Goal: Task Accomplishment & Management: Manage account settings

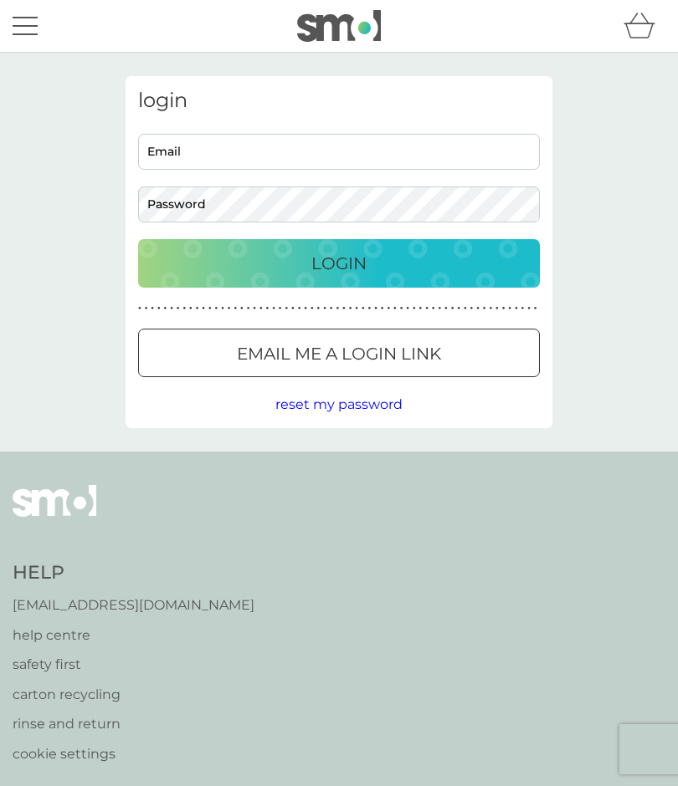
click at [211, 154] on input "Email" at bounding box center [339, 152] width 402 height 36
click at [202, 146] on input "Email" at bounding box center [339, 152] width 402 height 36
type input "maria_garside@icloud.com"
click at [346, 263] on p "Login" at bounding box center [338, 263] width 55 height 27
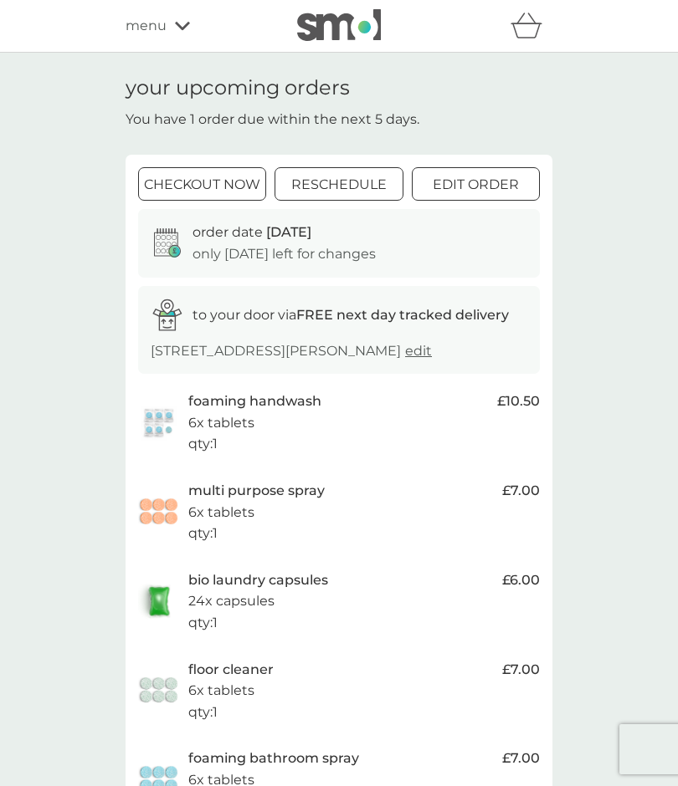
click at [304, 624] on div "bio laundry capsules 24x capsules qty : 1" at bounding box center [340, 602] width 305 height 64
click at [296, 612] on div "bio laundry capsules 24x capsules qty : 1" at bounding box center [340, 602] width 305 height 64
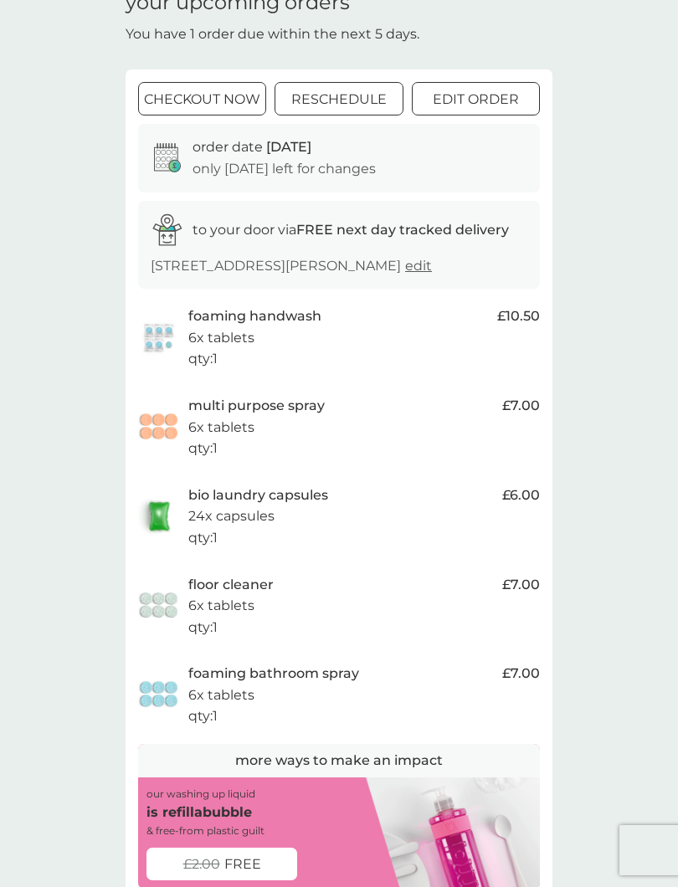
scroll to position [84, 0]
click at [258, 528] on p "24x capsules" at bounding box center [231, 517] width 86 height 22
click at [530, 507] on span "£6.00" at bounding box center [521, 496] width 38 height 22
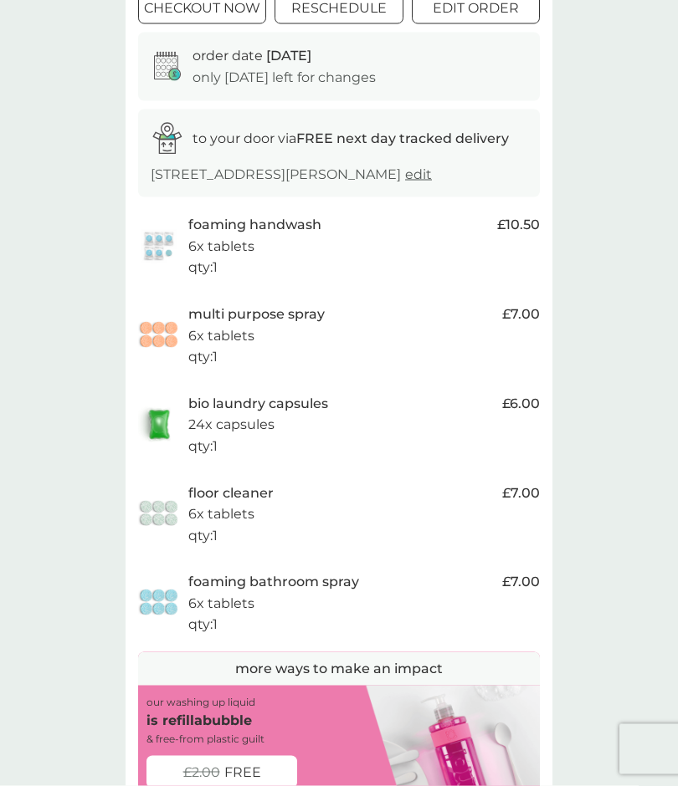
scroll to position [159, 0]
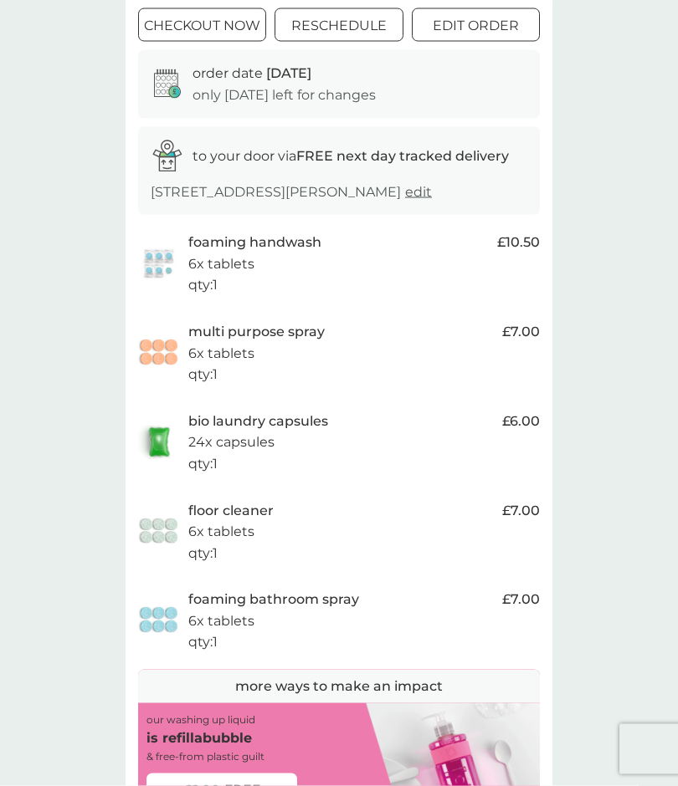
click at [195, 453] on p "24x capsules" at bounding box center [231, 443] width 86 height 22
click at [172, 461] on img at bounding box center [159, 442] width 42 height 38
click at [252, 450] on p "24x capsules" at bounding box center [231, 443] width 86 height 22
click at [252, 449] on p "24x capsules" at bounding box center [231, 443] width 86 height 22
click at [530, 433] on span "£6.00" at bounding box center [521, 422] width 38 height 22
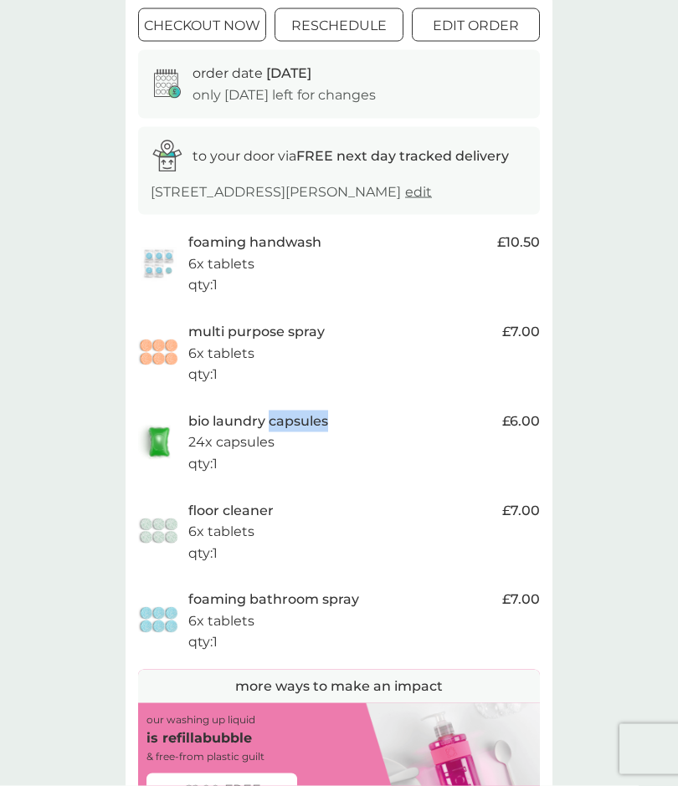
click at [525, 433] on span "£6.00" at bounding box center [521, 422] width 38 height 22
click at [235, 453] on p "24x capsules" at bounding box center [231, 443] width 86 height 22
click at [479, 26] on div at bounding box center [475, 27] width 60 height 18
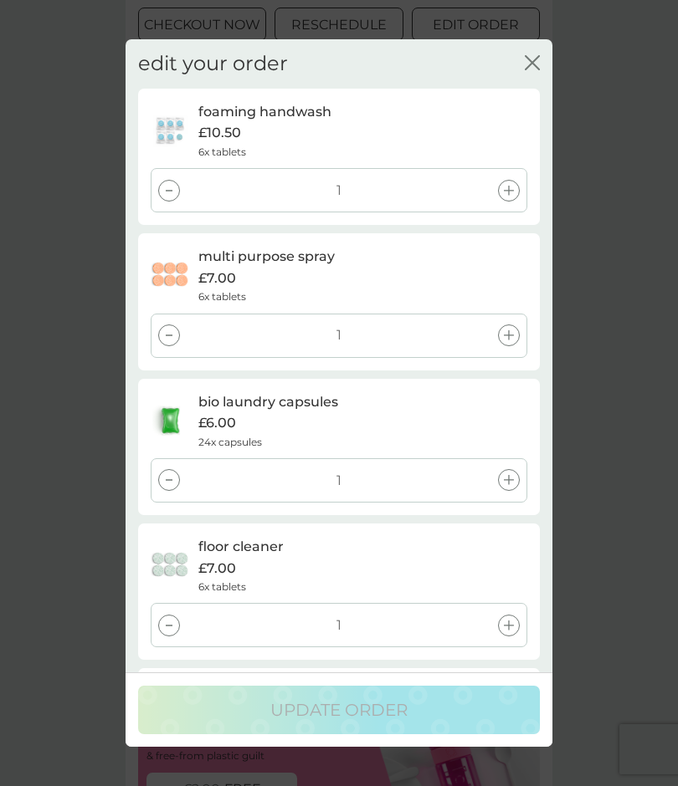
click at [515, 474] on div at bounding box center [509, 480] width 22 height 22
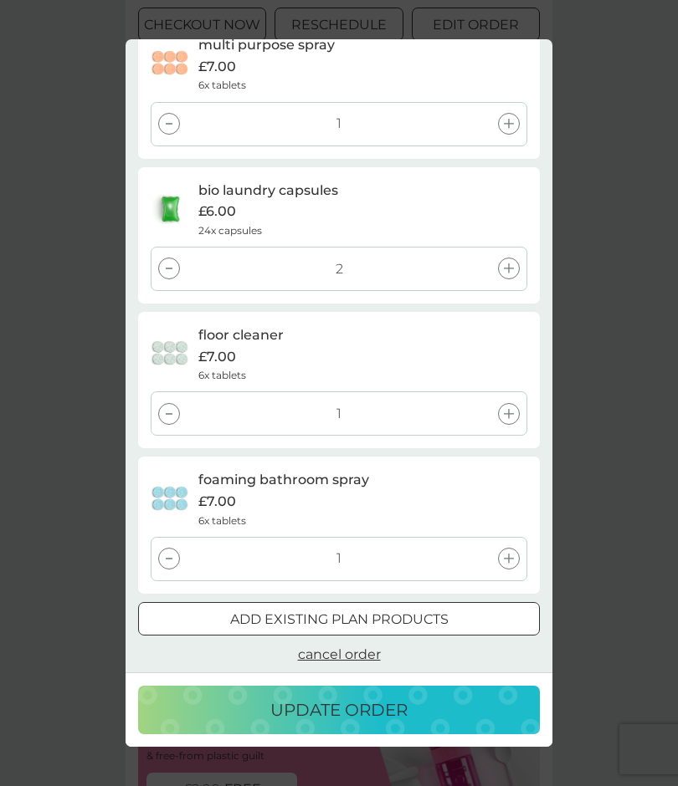
scroll to position [210, 0]
click at [376, 714] on p "update order" at bounding box center [338, 710] width 137 height 27
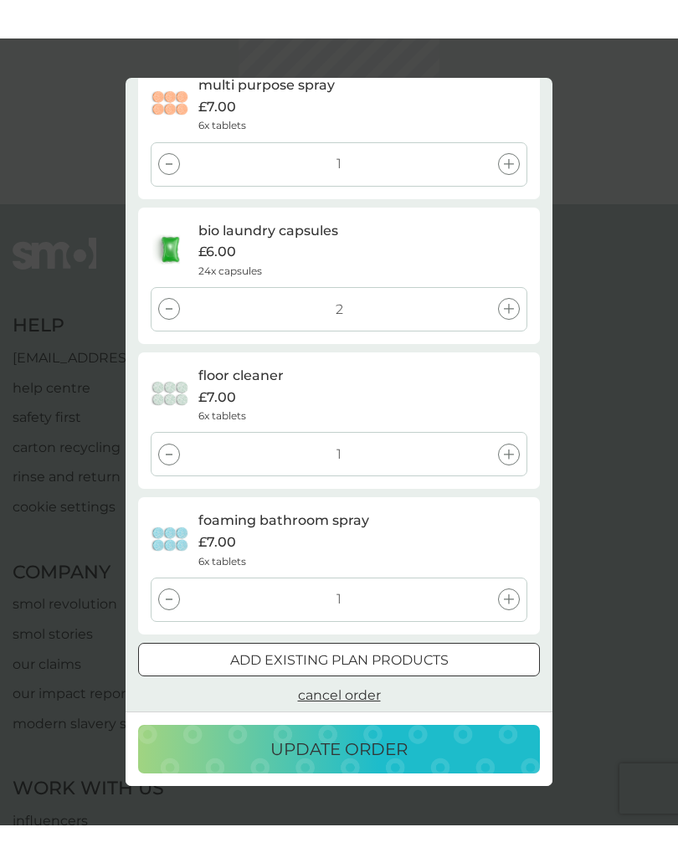
scroll to position [0, 0]
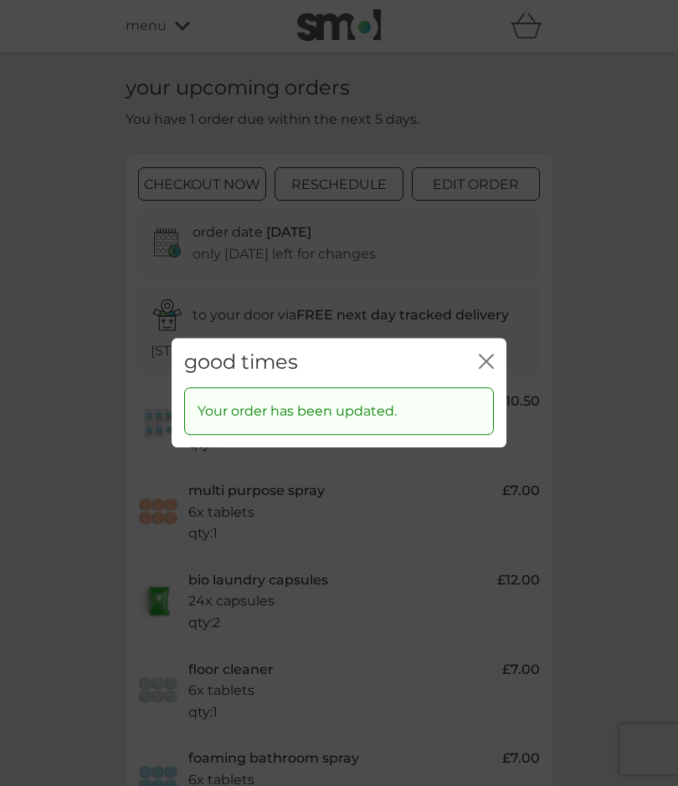
click at [483, 363] on icon "close" at bounding box center [486, 361] width 15 height 15
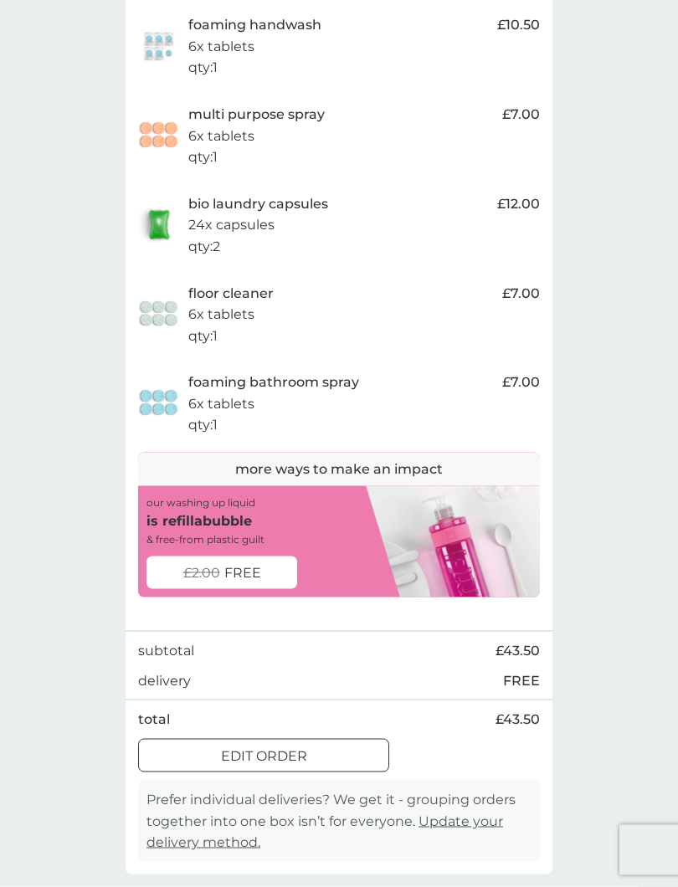
scroll to position [378, 0]
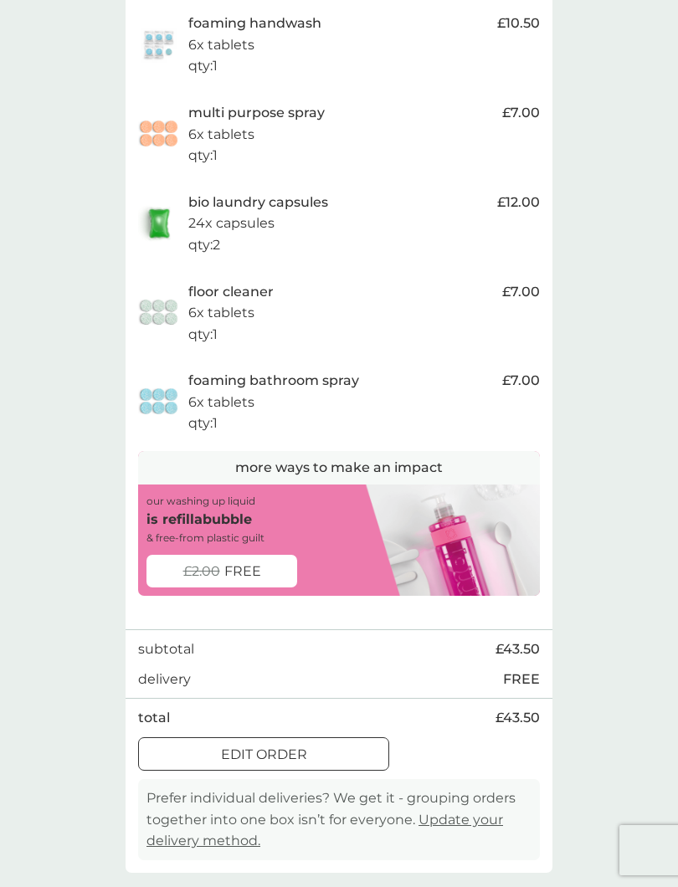
click at [248, 580] on span "FREE" at bounding box center [242, 572] width 37 height 22
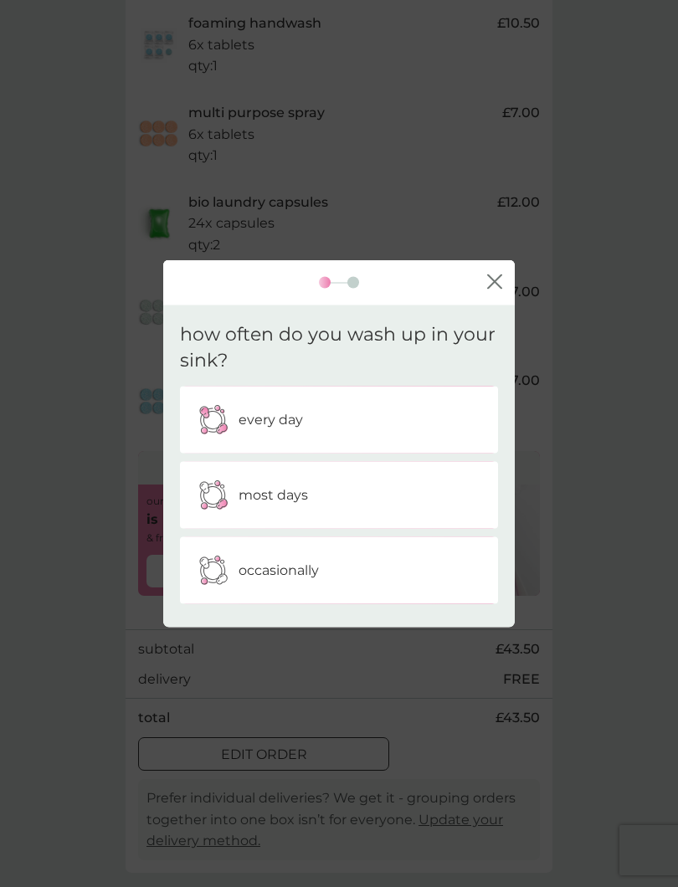
click at [302, 422] on div "every day" at bounding box center [338, 419] width 293 height 42
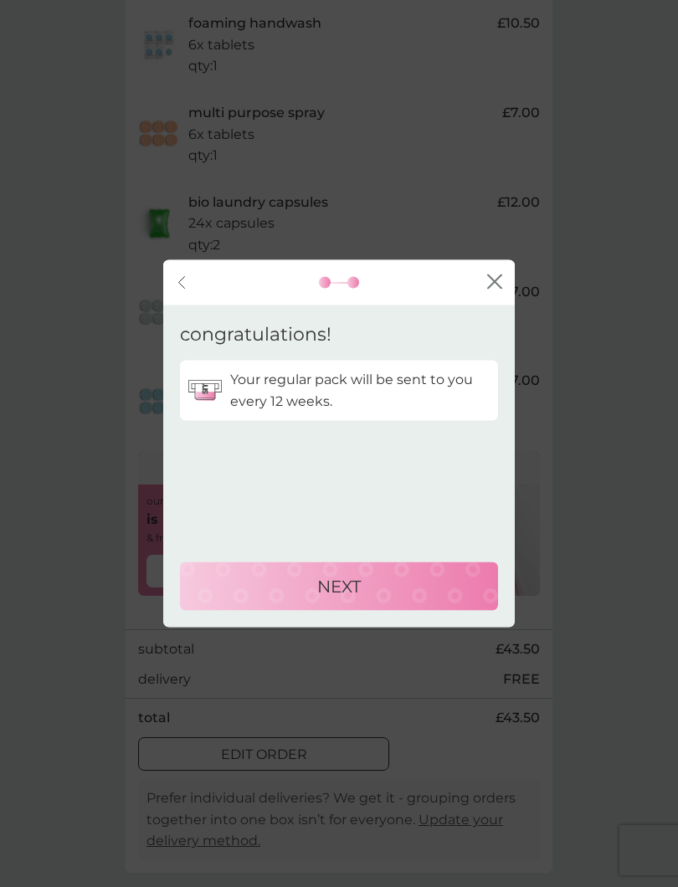
click at [352, 584] on p "NEXT" at bounding box center [339, 586] width 44 height 27
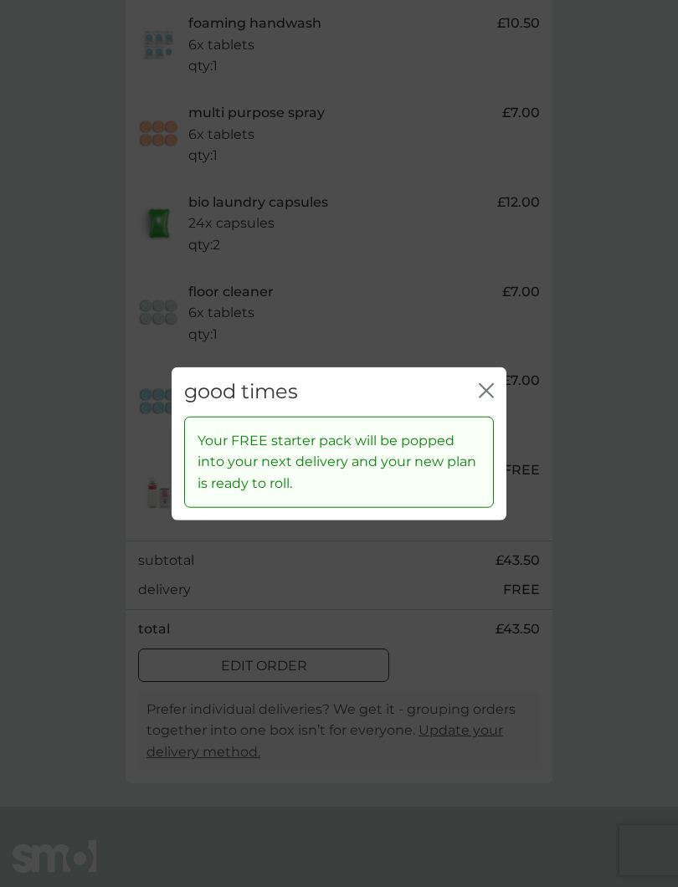
click at [488, 388] on icon "close" at bounding box center [486, 390] width 15 height 15
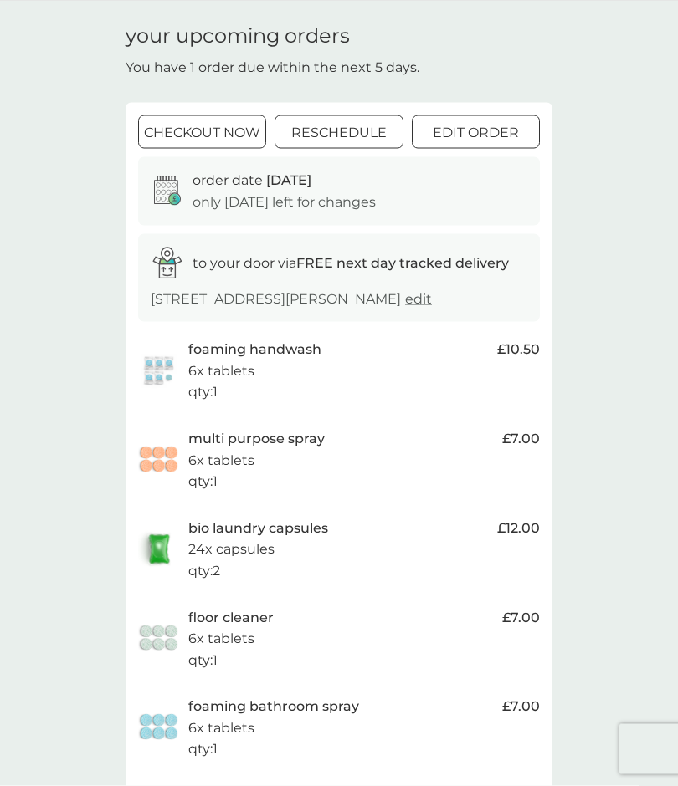
scroll to position [0, 0]
